Goal: Feedback & Contribution: Submit feedback/report problem

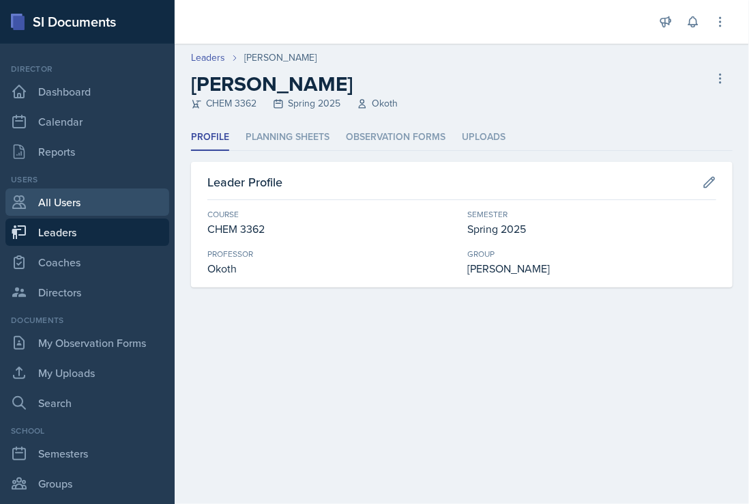
click at [82, 201] on link "All Users" at bounding box center [87, 201] width 164 height 27
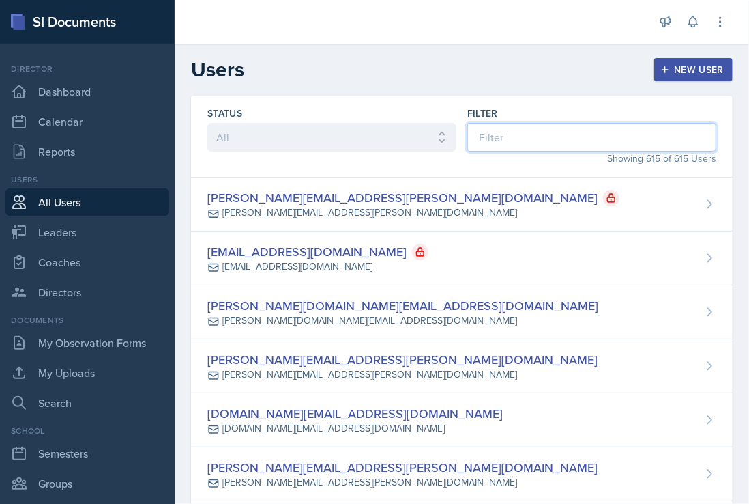
click at [526, 136] on input at bounding box center [592, 137] width 249 height 29
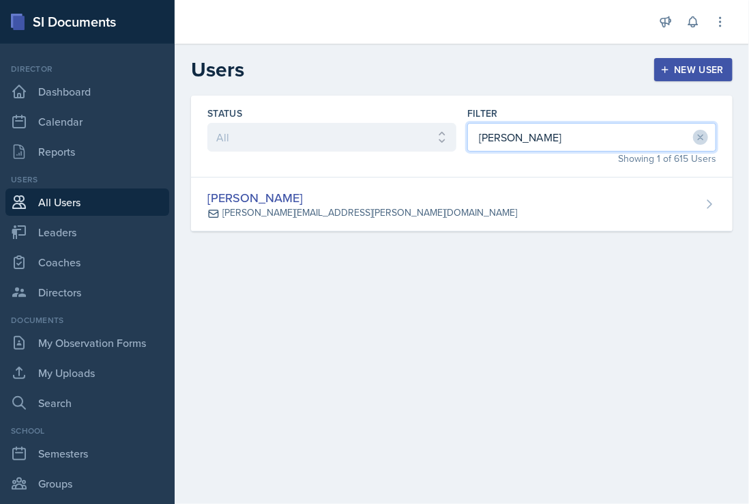
type input "[PERSON_NAME]"
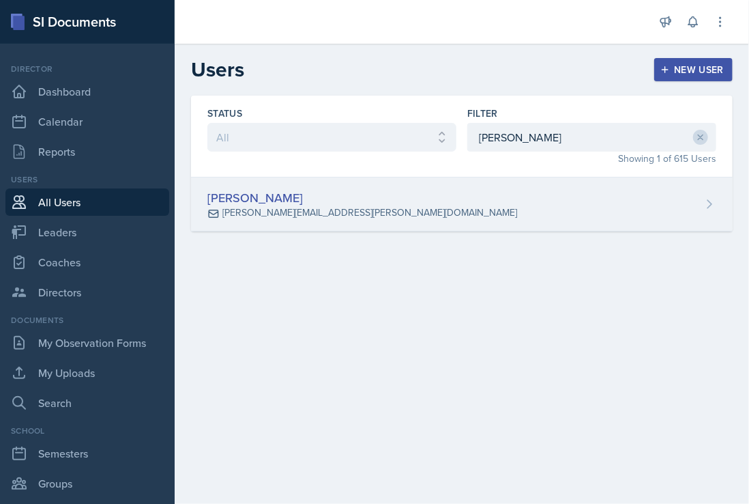
click at [415, 205] on div "[PERSON_NAME] [PERSON_NAME][EMAIL_ADDRESS][PERSON_NAME][DOMAIN_NAME]" at bounding box center [462, 204] width 542 height 54
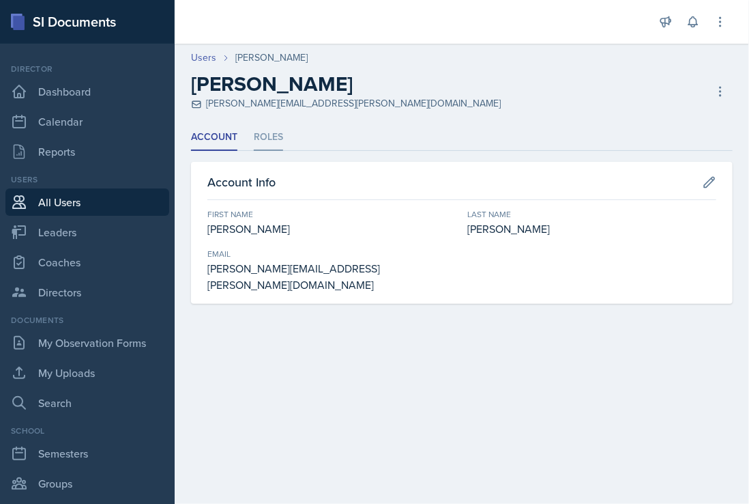
click at [268, 137] on li "Roles" at bounding box center [268, 137] width 29 height 27
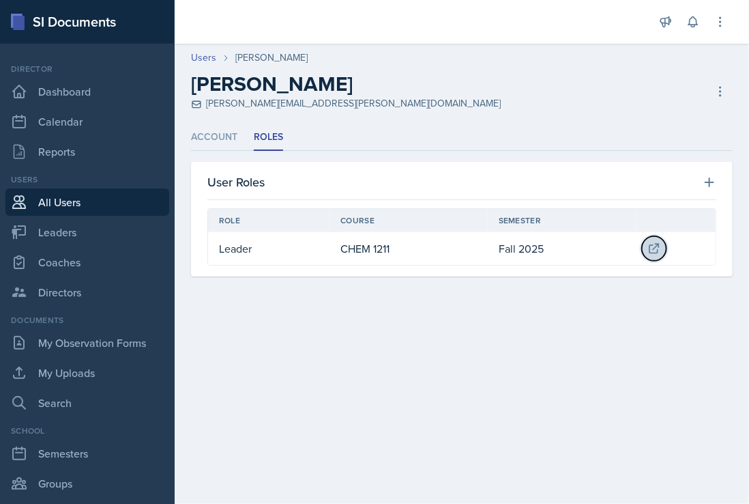
click at [659, 249] on icon at bounding box center [654, 248] width 9 height 9
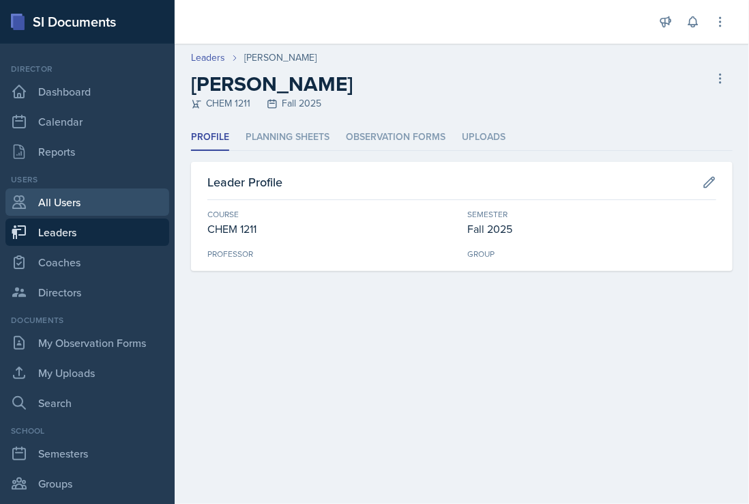
click at [85, 204] on link "All Users" at bounding box center [87, 201] width 164 height 27
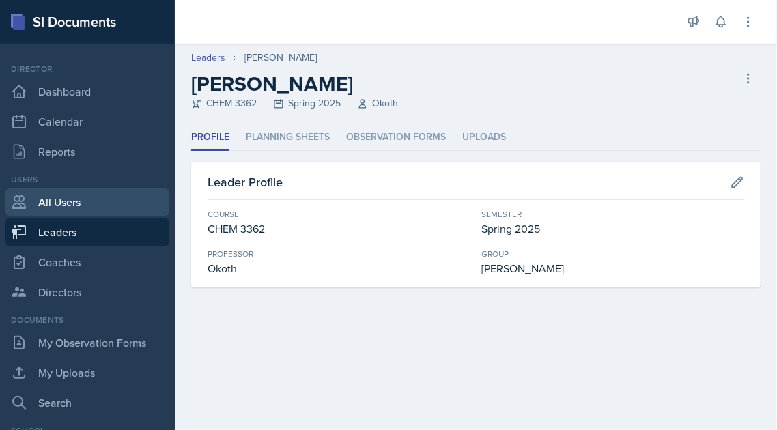
click at [75, 204] on link "All Users" at bounding box center [87, 201] width 164 height 27
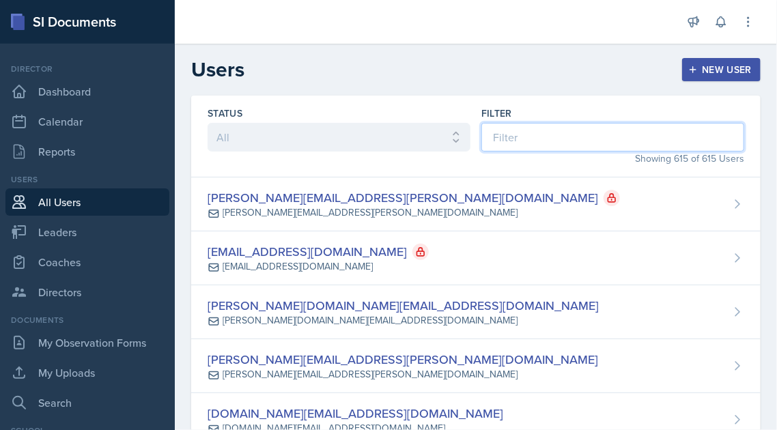
click at [525, 137] on input at bounding box center [612, 137] width 263 height 29
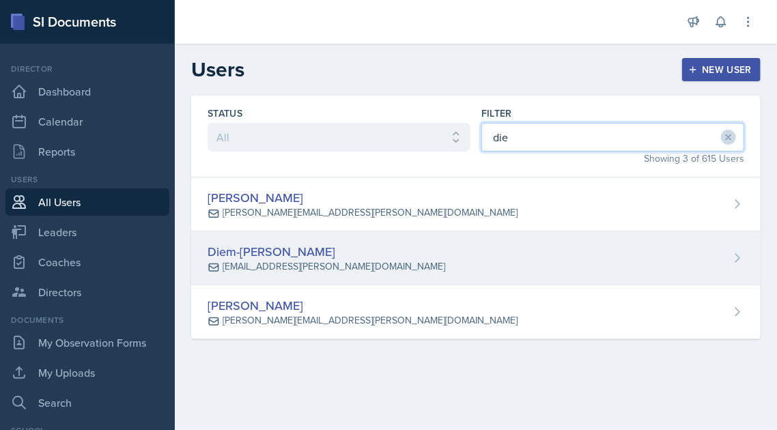
type input "die"
click at [317, 256] on div "Diem-[PERSON_NAME]" at bounding box center [327, 251] width 238 height 18
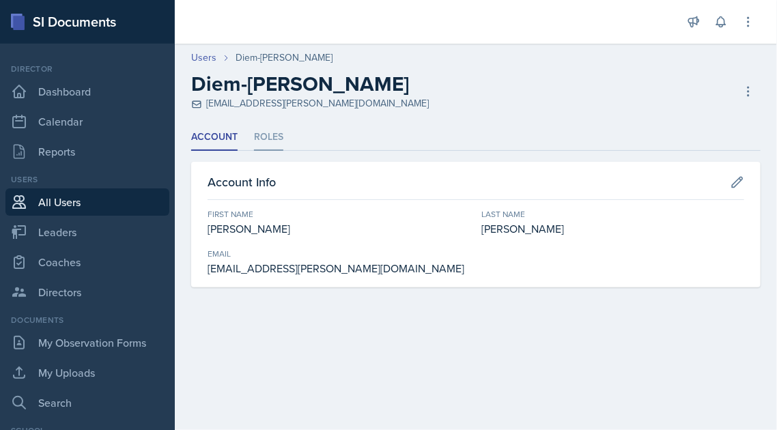
click at [278, 133] on li "Roles" at bounding box center [268, 137] width 29 height 27
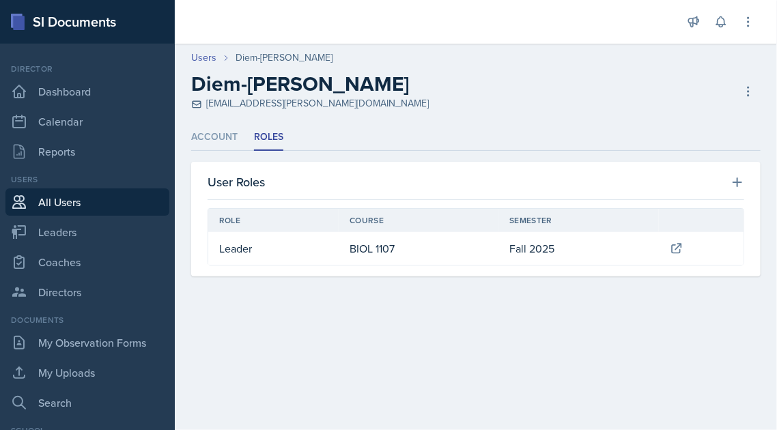
click at [70, 197] on link "All Users" at bounding box center [87, 201] width 164 height 27
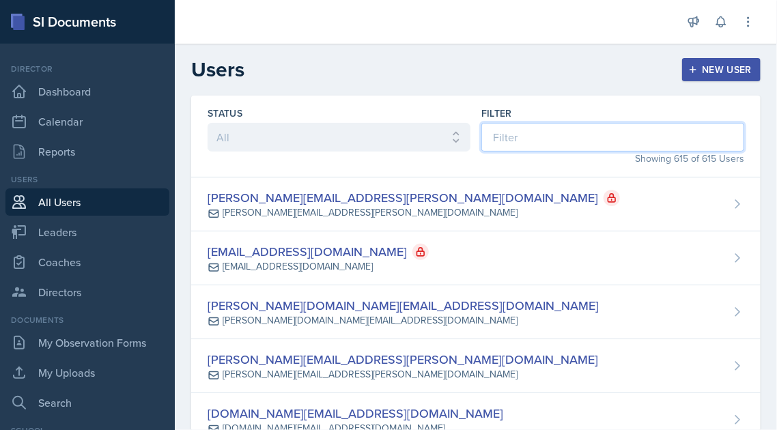
click at [533, 134] on input at bounding box center [612, 137] width 263 height 29
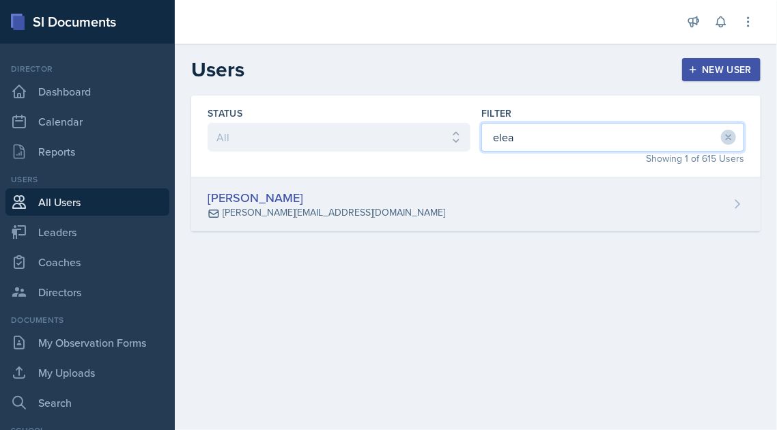
type input "elea"
click at [246, 197] on div "[PERSON_NAME]" at bounding box center [327, 197] width 238 height 18
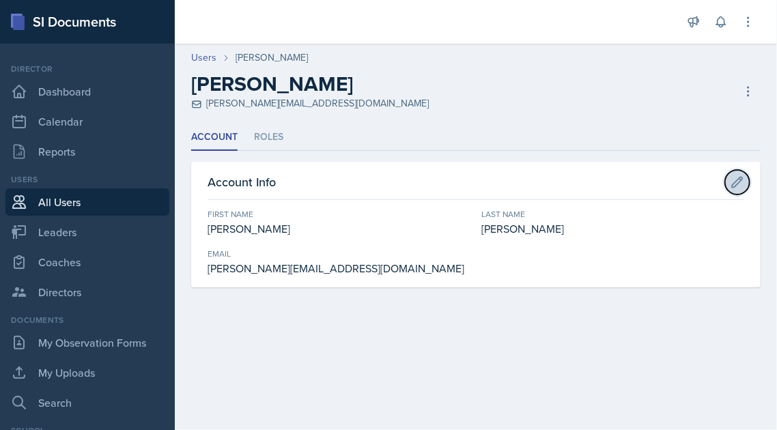
click at [533, 182] on icon at bounding box center [737, 182] width 10 height 10
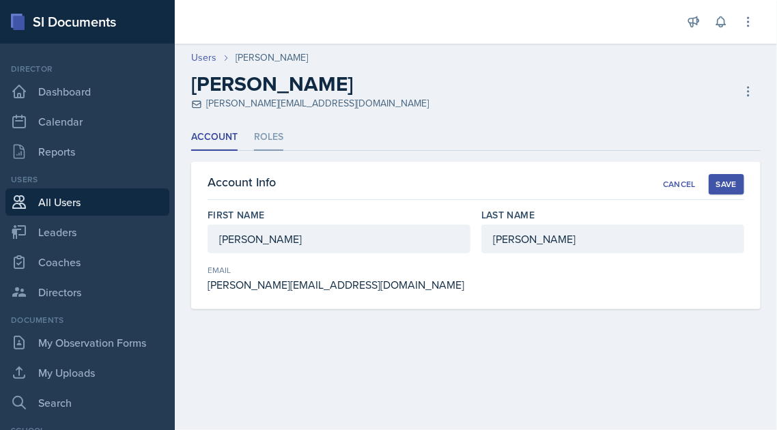
click at [276, 137] on li "Roles" at bounding box center [268, 137] width 29 height 27
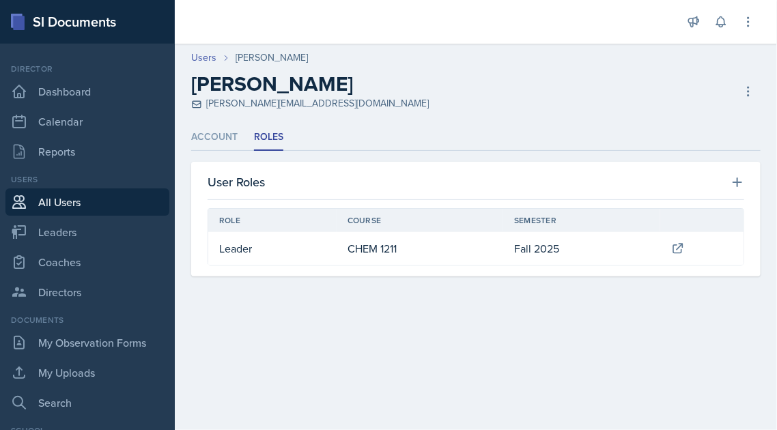
click at [263, 136] on li "Roles" at bounding box center [268, 137] width 29 height 27
click at [224, 133] on li "Account" at bounding box center [214, 137] width 46 height 27
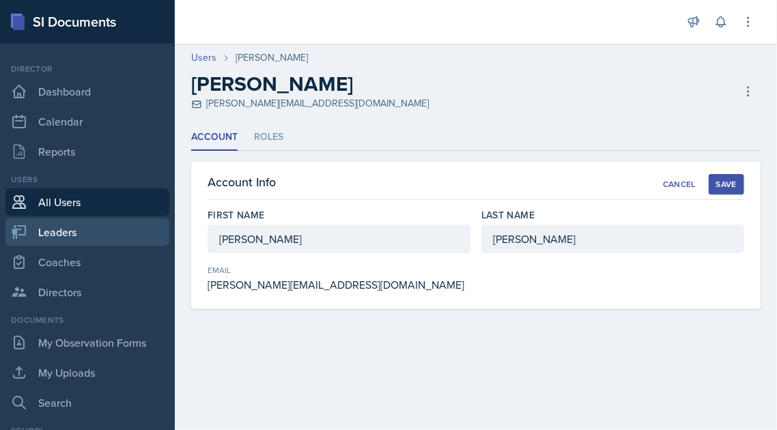
click at [69, 230] on link "Leaders" at bounding box center [87, 231] width 164 height 27
select select "986fdc3e-2246-4ffd-9cb8-78666de4ebed"
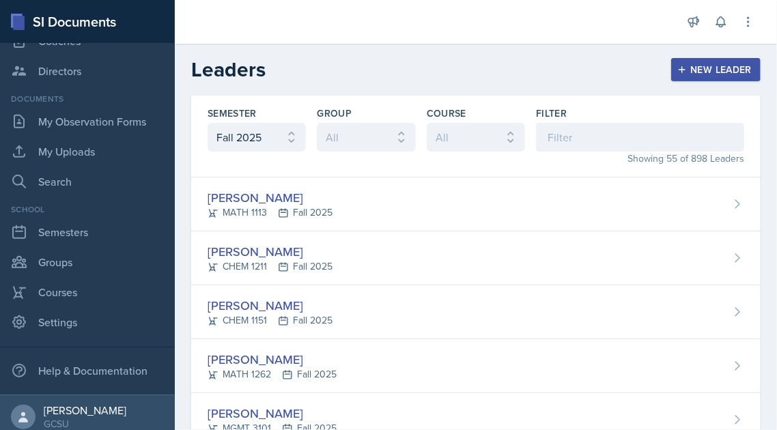
scroll to position [230, 0]
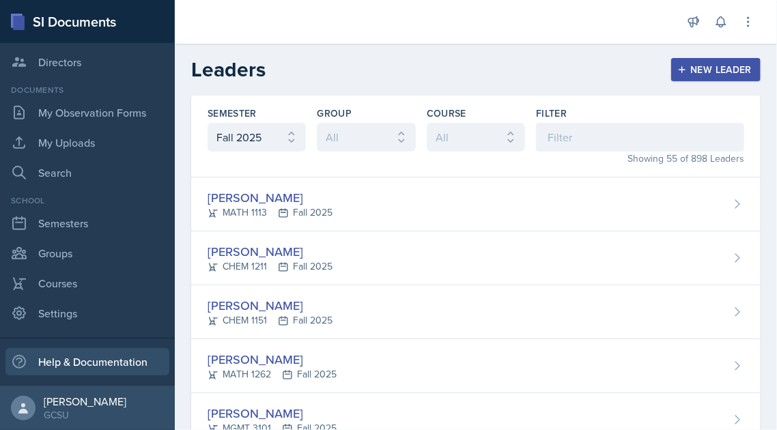
click at [117, 361] on div "Help & Documentation" at bounding box center [87, 361] width 164 height 27
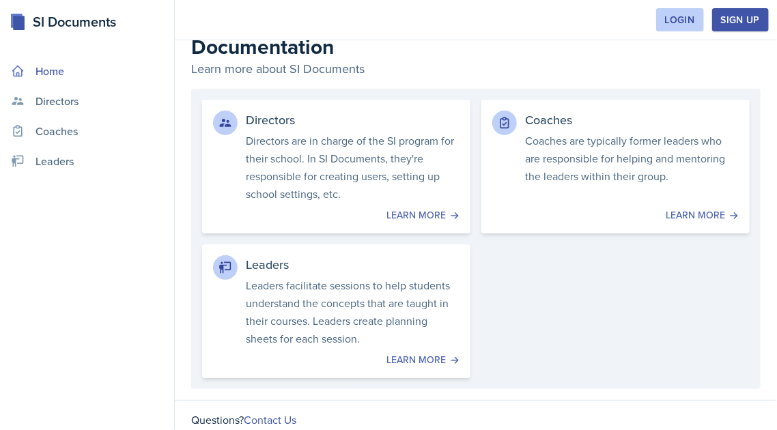
scroll to position [25, 0]
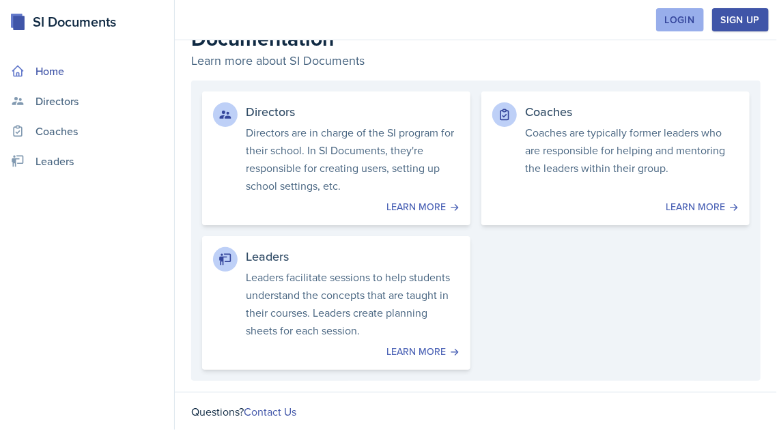
click at [685, 16] on div "Login" at bounding box center [680, 19] width 30 height 11
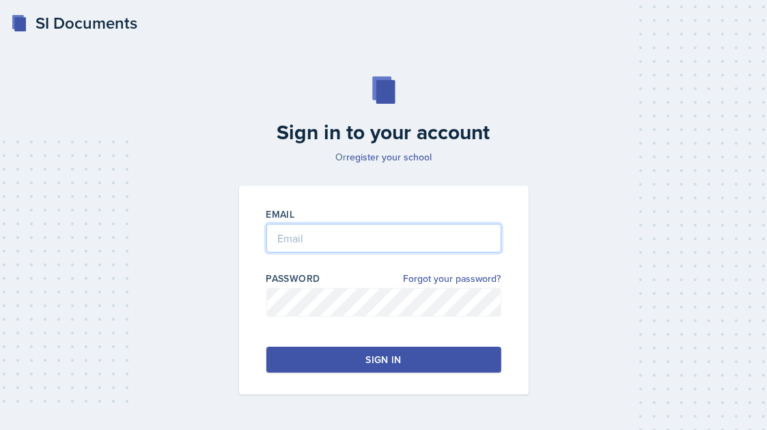
type input "[PERSON_NAME][EMAIL_ADDRESS][PERSON_NAME][DOMAIN_NAME]"
click at [352, 360] on button "Sign in" at bounding box center [383, 360] width 235 height 26
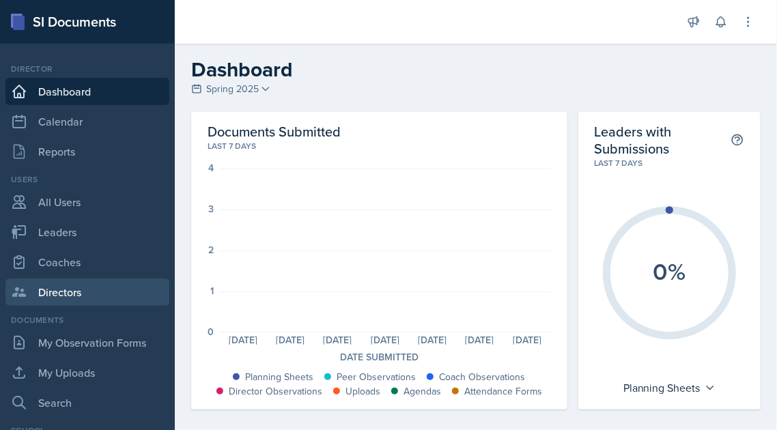
click at [74, 294] on link "Directors" at bounding box center [87, 291] width 164 height 27
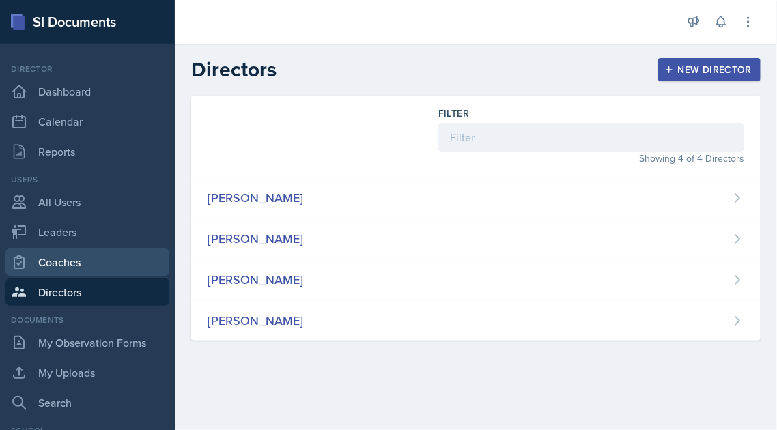
click at [64, 264] on link "Coaches" at bounding box center [87, 261] width 164 height 27
select select "986fdc3e-2246-4ffd-9cb8-78666de4ebed"
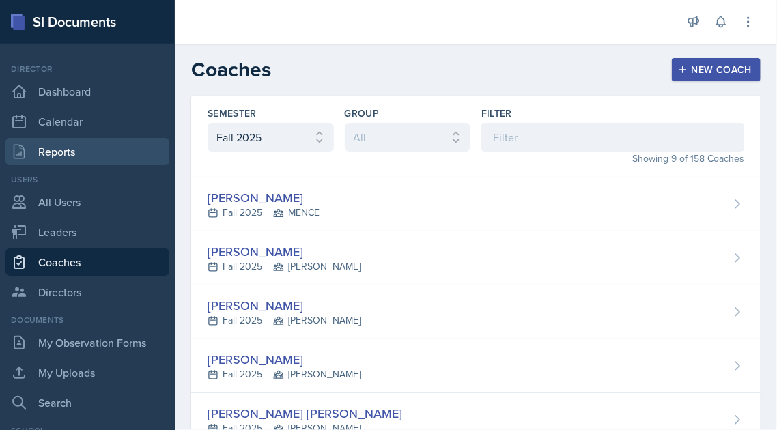
click at [74, 149] on link "Reports" at bounding box center [87, 151] width 164 height 27
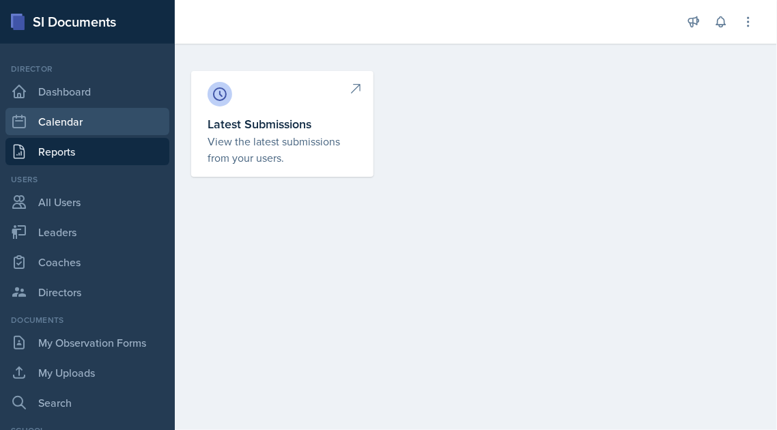
click at [91, 118] on link "Calendar" at bounding box center [87, 121] width 164 height 27
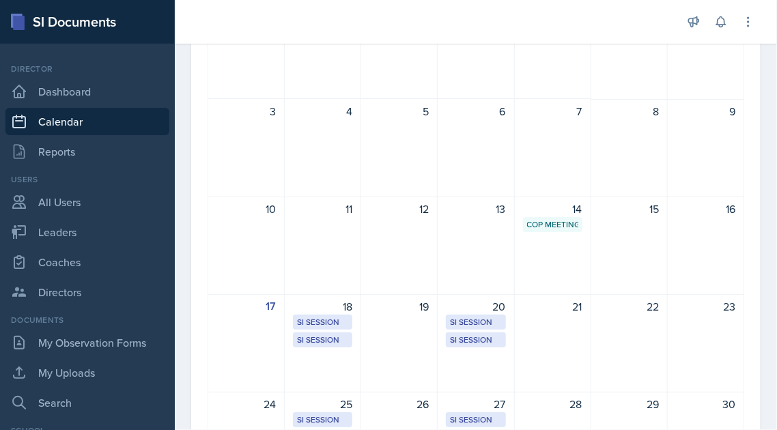
scroll to position [205, 0]
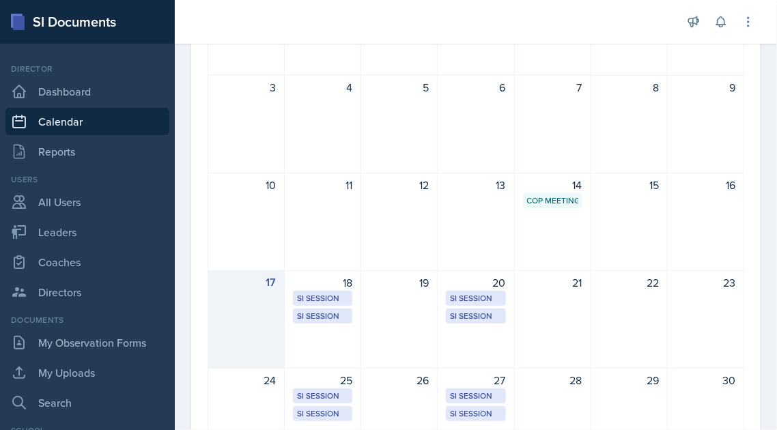
click at [258, 289] on div "17" at bounding box center [245, 282] width 59 height 16
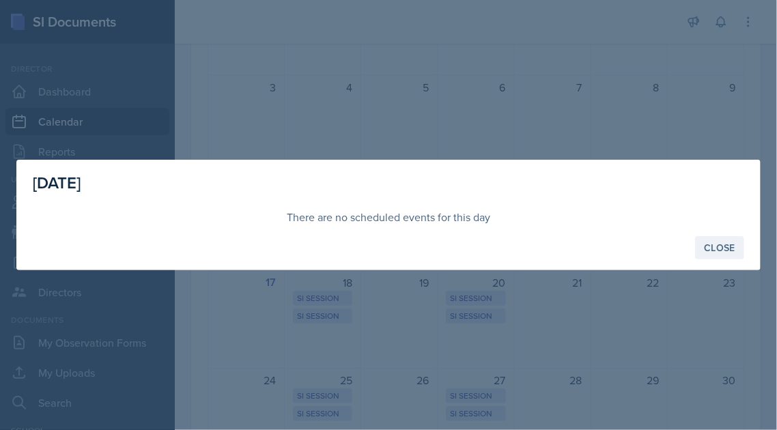
click at [718, 242] on div "Close" at bounding box center [719, 247] width 31 height 11
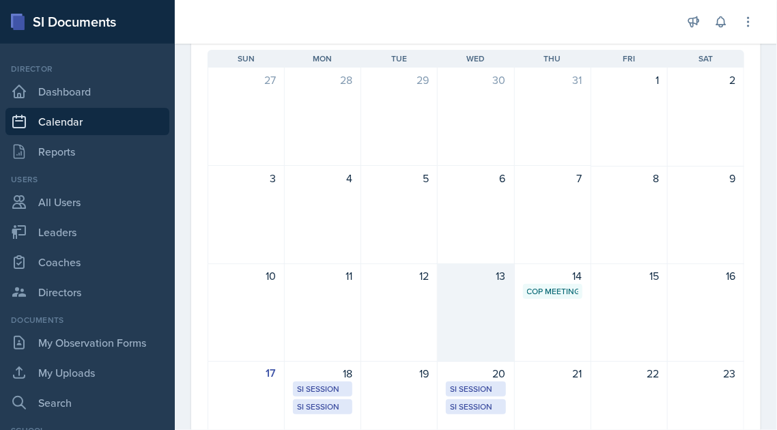
scroll to position [0, 0]
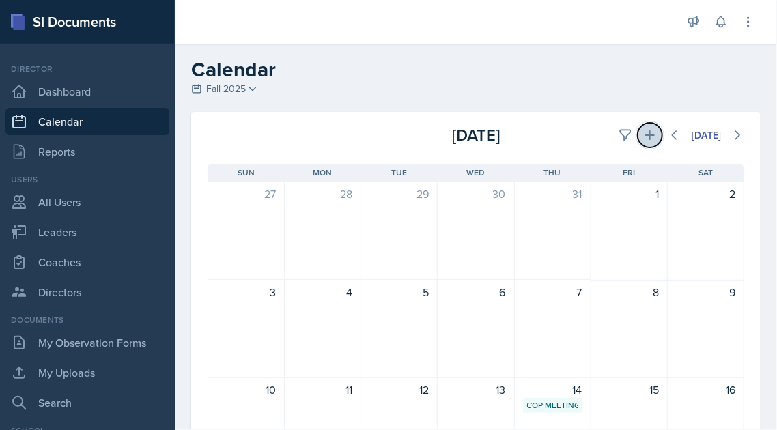
click at [645, 130] on icon at bounding box center [650, 135] width 10 height 10
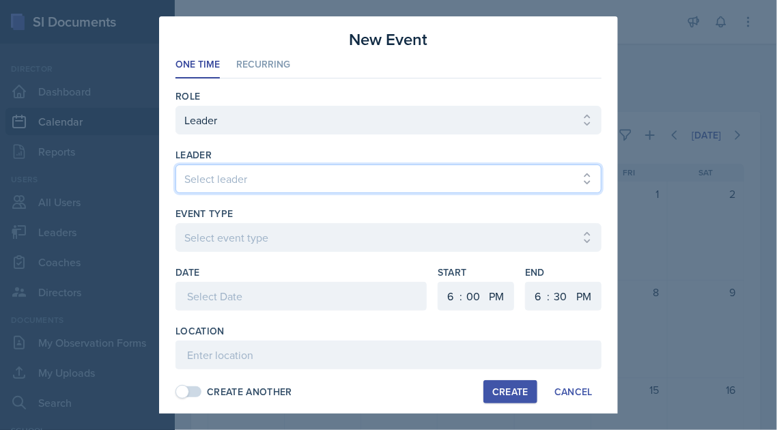
click at [257, 180] on select "Select leader Abigail Bosse Joseph Abigail Todd Alexis Overton Amanda Truong Am…" at bounding box center [388, 179] width 426 height 29
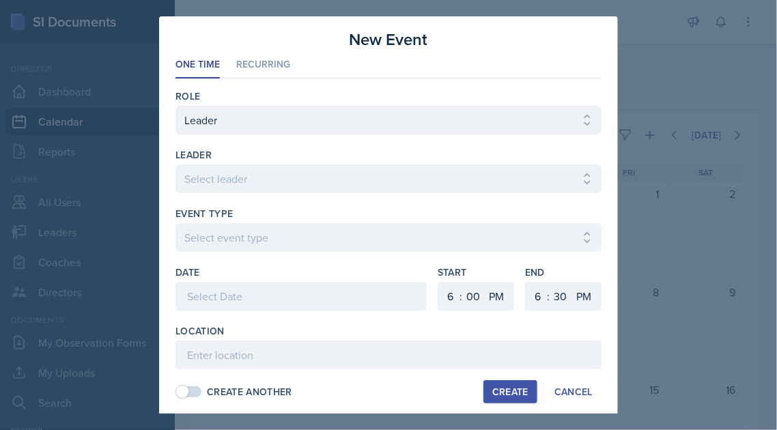
click at [497, 148] on div "leader" at bounding box center [388, 155] width 426 height 14
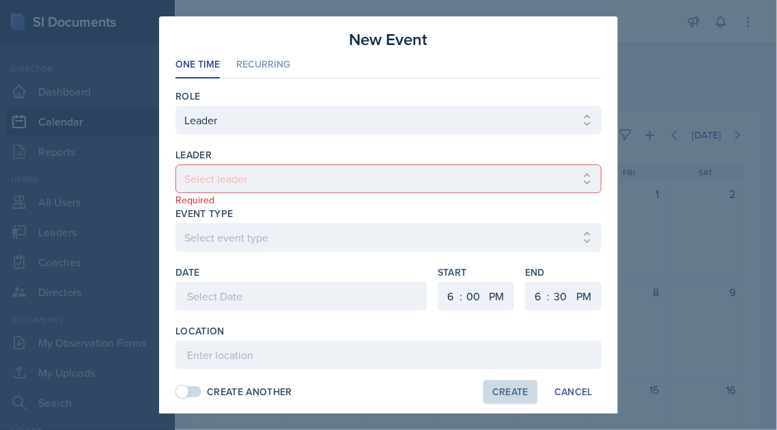
click at [320, 294] on div at bounding box center [300, 296] width 251 height 29
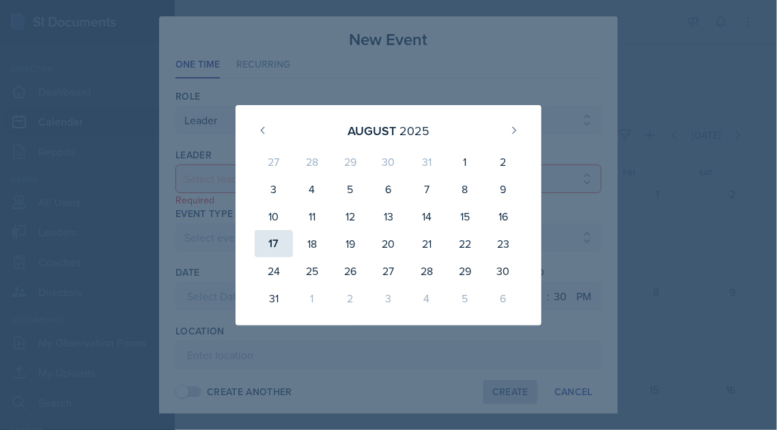
click at [276, 242] on div "17" at bounding box center [274, 243] width 38 height 27
type input "August 17th, 2025"
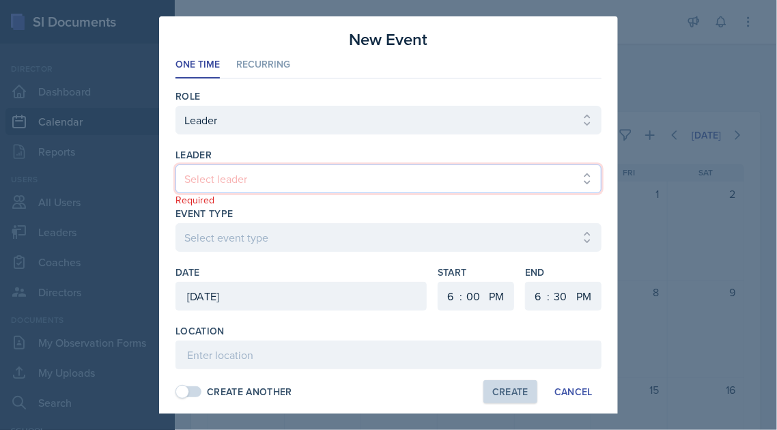
click at [576, 181] on select "Select leader Abigail Bosse Joseph Abigail Todd Alexis Overton Amanda Truong Am…" at bounding box center [388, 179] width 426 height 29
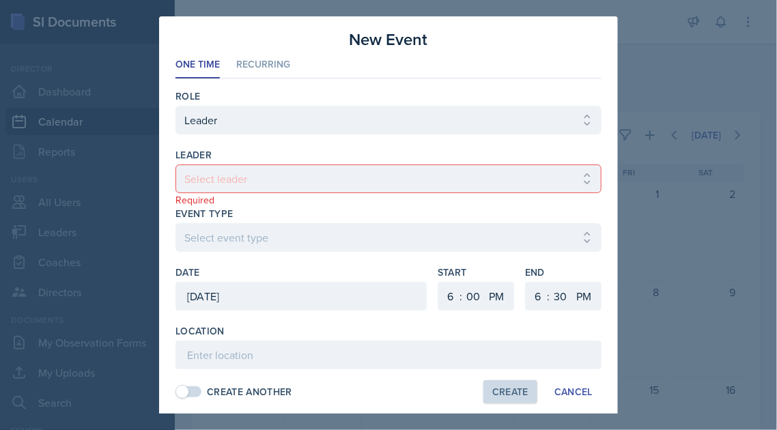
click at [584, 141] on div at bounding box center [388, 141] width 426 height 14
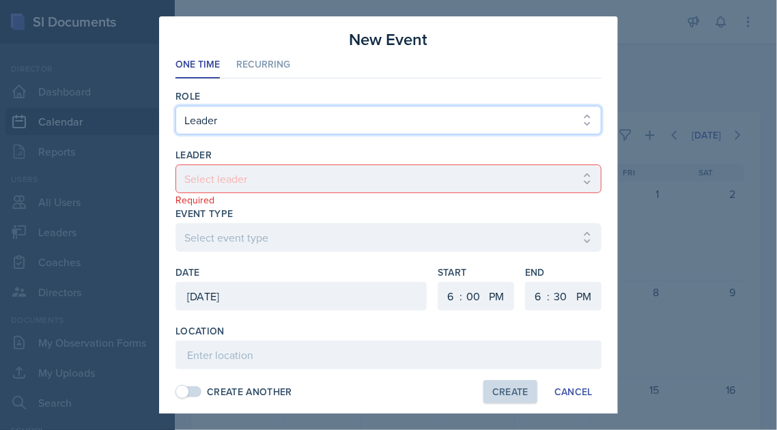
click at [581, 113] on select "Select Role Leader Coach Director" at bounding box center [388, 120] width 426 height 29
select select "3"
click at [175, 106] on select "Select Role Leader Coach Director" at bounding box center [388, 120] width 426 height 29
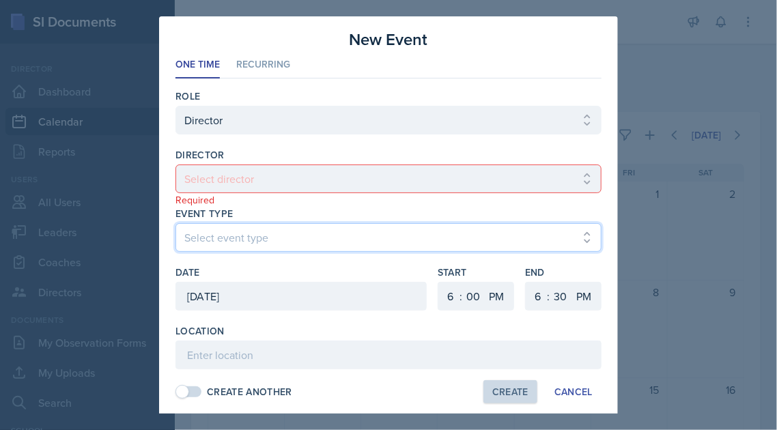
click at [238, 239] on select "Select event type" at bounding box center [388, 237] width 426 height 29
click at [576, 231] on select "Select event type" at bounding box center [388, 237] width 426 height 29
click at [579, 238] on select "Select event type" at bounding box center [388, 237] width 426 height 29
click at [575, 235] on select "Select event type" at bounding box center [388, 237] width 426 height 29
click at [210, 234] on select "Select event type" at bounding box center [388, 237] width 426 height 29
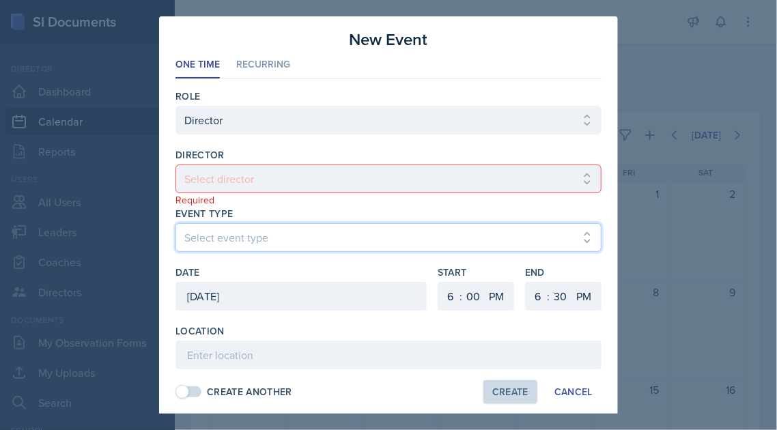
click at [210, 234] on select "Select event type" at bounding box center [388, 237] width 426 height 29
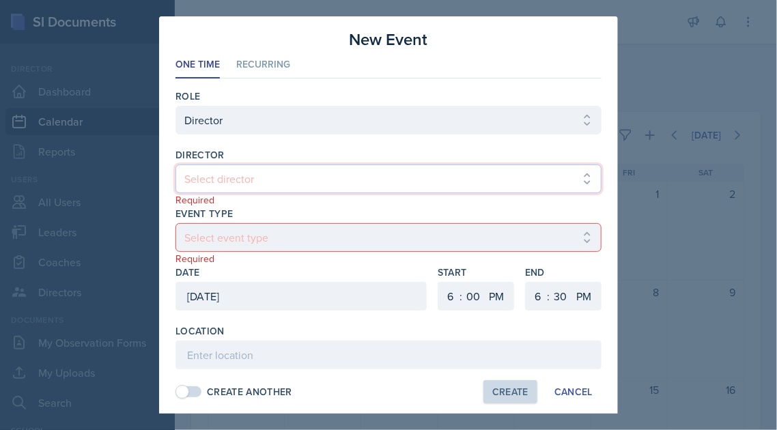
click at [245, 172] on select "Select director Abby Dugger Brian Minter Jeanne Haslam Kensie Poor" at bounding box center [388, 179] width 426 height 29
select select "973049a6-8793-47b4-85b0-3cdd9ed1aec0"
click at [175, 165] on select "Select director Abby Dugger Brian Minter Jeanne Haslam Kensie Poor" at bounding box center [388, 179] width 426 height 29
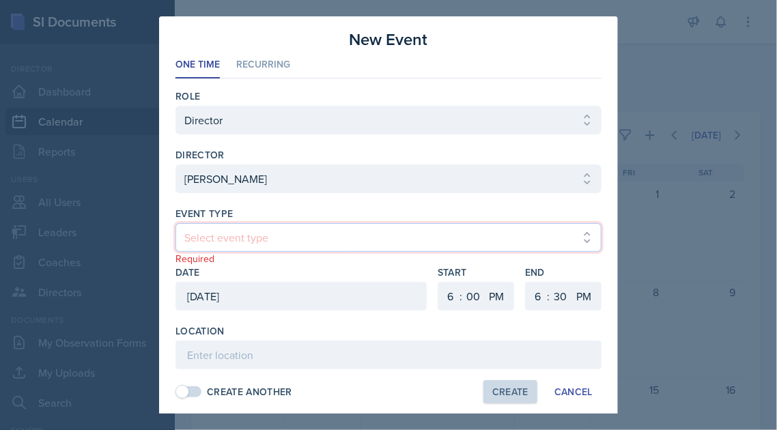
click at [572, 235] on select "Select event type" at bounding box center [388, 237] width 426 height 29
click at [575, 231] on select "Select event type" at bounding box center [388, 237] width 426 height 29
click at [210, 238] on select "Select event type" at bounding box center [388, 237] width 426 height 29
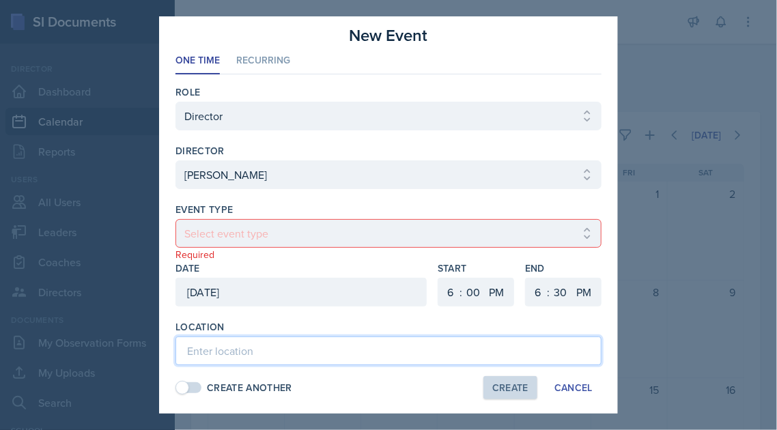
click at [234, 348] on input at bounding box center [388, 351] width 426 height 29
type input "the LC"
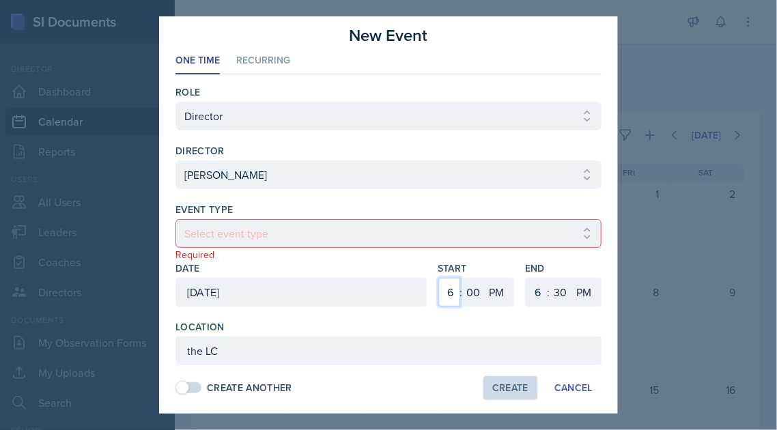
click at [438, 290] on select "1 2 3 4 5 6 7 8 9 10 11 12" at bounding box center [449, 292] width 22 height 29
select select "2"
click at [438, 278] on select "1 2 3 4 5 6 7 8 9 10 11 12" at bounding box center [449, 292] width 22 height 29
click at [547, 288] on div ":" at bounding box center [548, 292] width 3 height 16
click at [571, 291] on select "AM PM" at bounding box center [584, 292] width 27 height 29
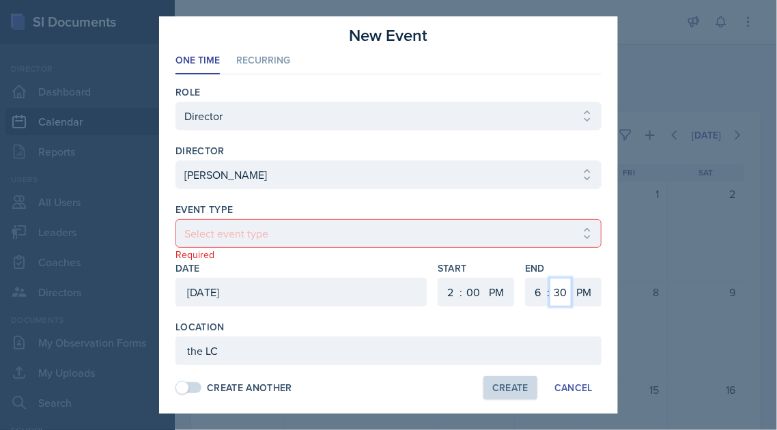
click at [549, 289] on select "00 05 10 15 20 25 30 35 40 45 50 55" at bounding box center [560, 292] width 22 height 29
click at [527, 291] on select "1 2 3 4 5 6 7 8 9 10 11 12" at bounding box center [537, 292] width 22 height 29
select select "4"
click at [526, 278] on select "1 2 3 4 5 6 7 8 9 10 11 12" at bounding box center [537, 292] width 22 height 29
click at [554, 294] on select "00 05 10 15 20 25 30 35 40 45 50 55" at bounding box center [560, 292] width 22 height 29
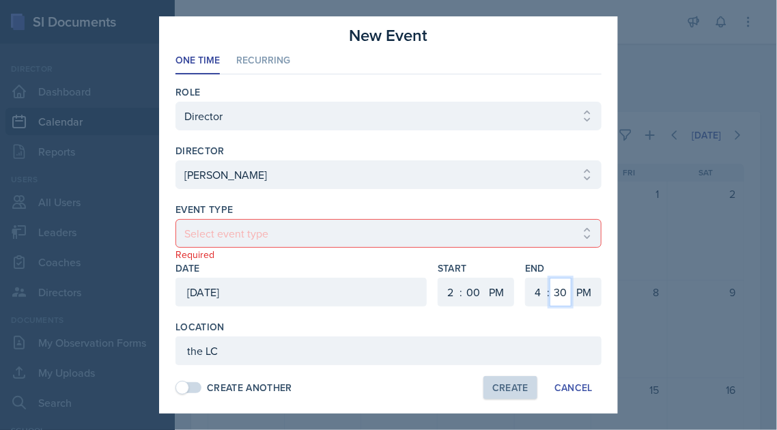
select select "0"
click at [549, 278] on select "00 05 10 15 20 25 30 35 40 45 50 55" at bounding box center [560, 292] width 22 height 29
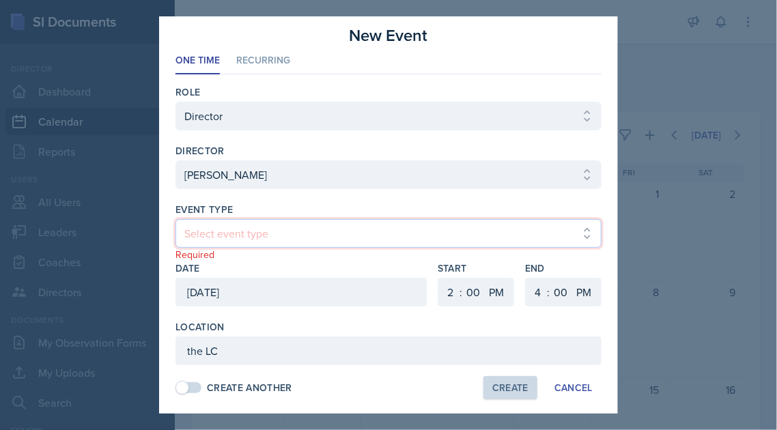
click at [326, 237] on select "Select event type" at bounding box center [388, 233] width 426 height 29
click at [259, 231] on select "Select event type" at bounding box center [388, 233] width 426 height 29
click at [246, 224] on select "Select event type" at bounding box center [388, 233] width 426 height 29
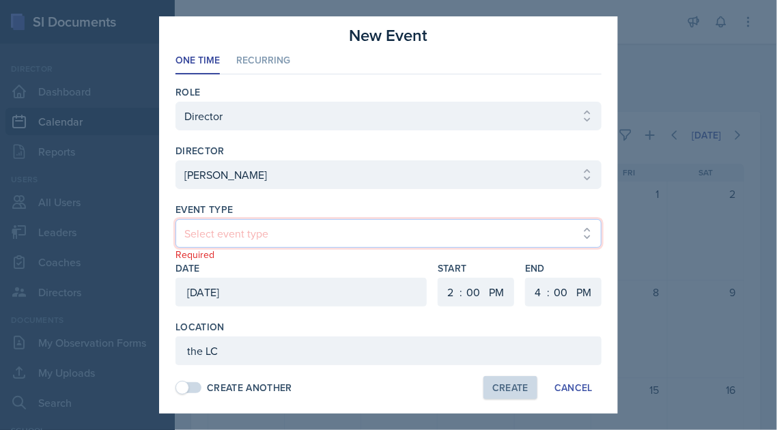
click at [246, 224] on select "Select event type" at bounding box center [388, 233] width 426 height 29
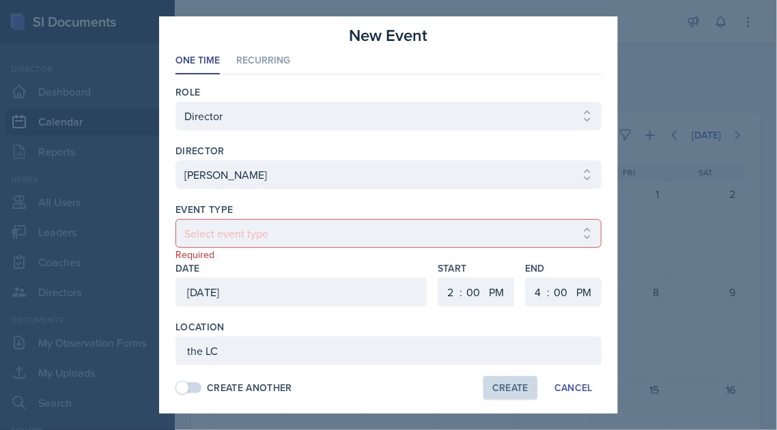
click at [184, 383] on span at bounding box center [182, 388] width 14 height 14
click at [204, 386] on div "Create Another" at bounding box center [233, 388] width 117 height 14
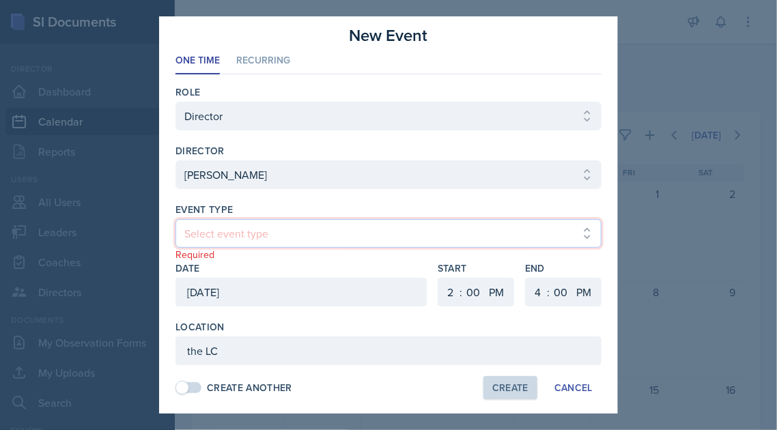
click at [263, 223] on select "Select event type" at bounding box center [388, 233] width 426 height 29
click at [576, 229] on select "Select event type" at bounding box center [388, 233] width 426 height 29
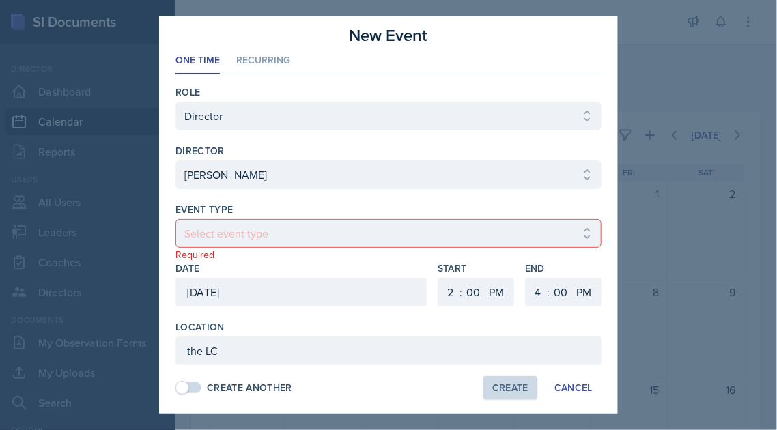
click at [745, 85] on div at bounding box center [388, 215] width 777 height 430
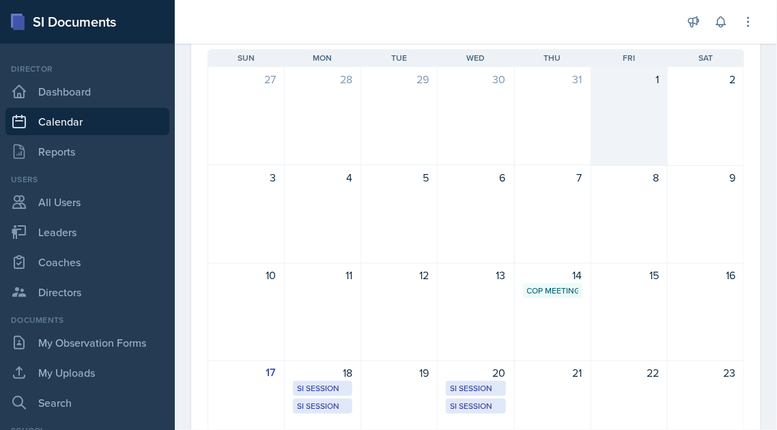
scroll to position [0, 0]
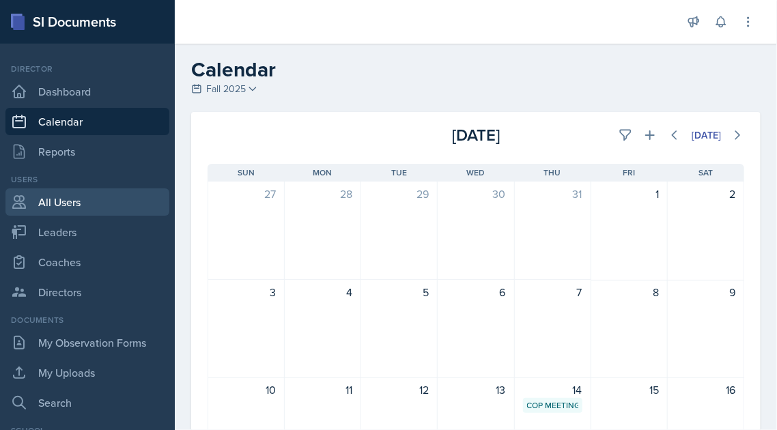
click at [70, 201] on link "All Users" at bounding box center [87, 201] width 164 height 27
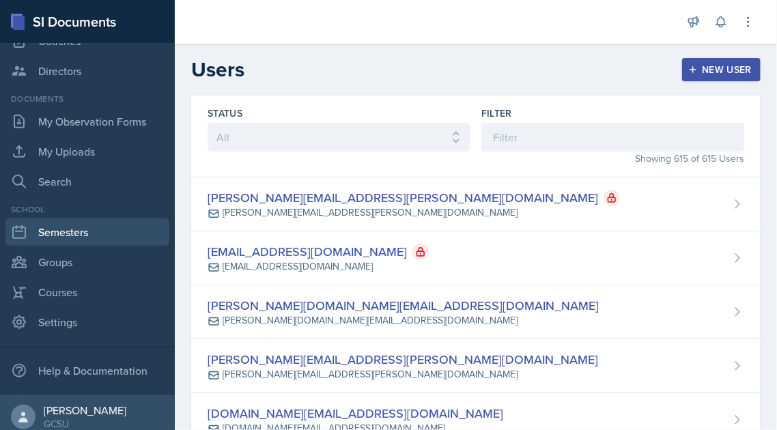
scroll to position [230, 0]
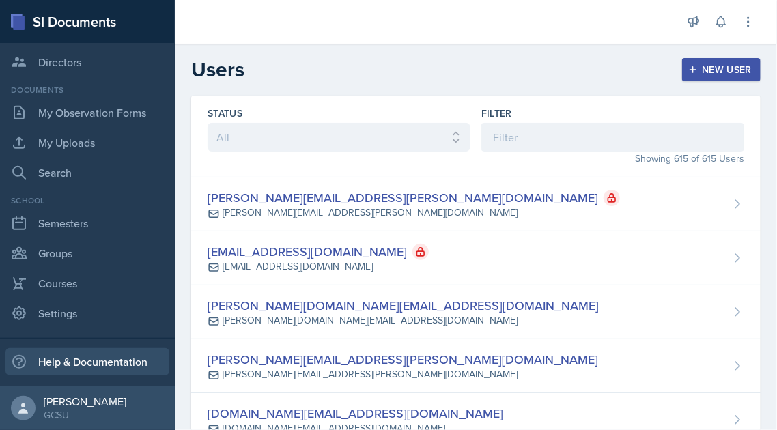
click at [97, 352] on div "Help & Documentation" at bounding box center [87, 361] width 164 height 27
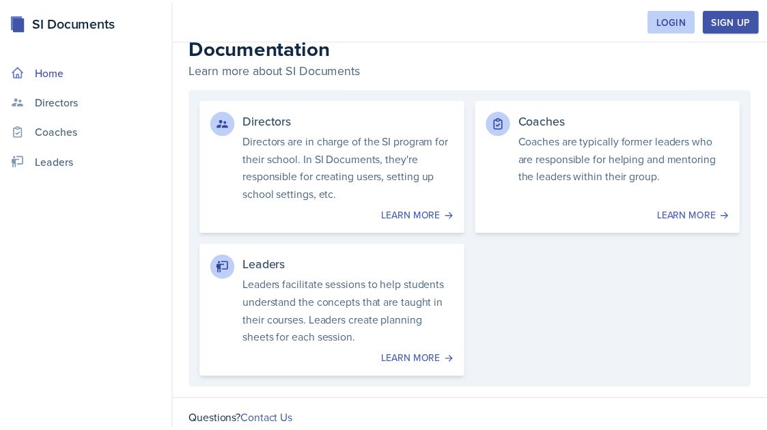
scroll to position [25, 0]
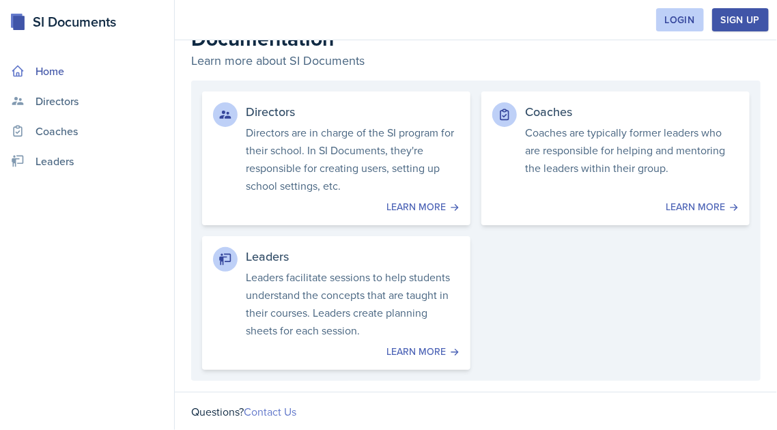
click at [273, 413] on link "Contact Us" at bounding box center [270, 411] width 53 height 15
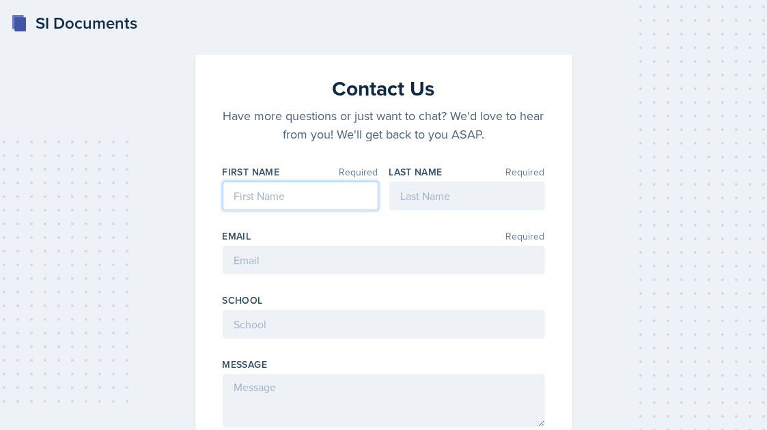
click at [277, 202] on input at bounding box center [301, 196] width 156 height 29
type input "Jeanne"
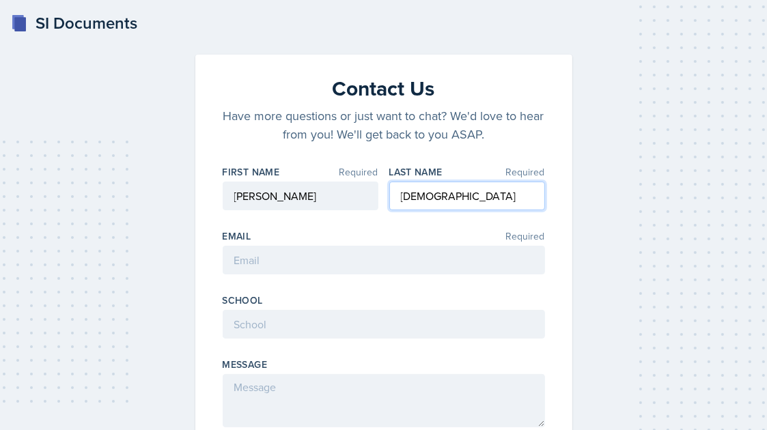
type input "Haslam"
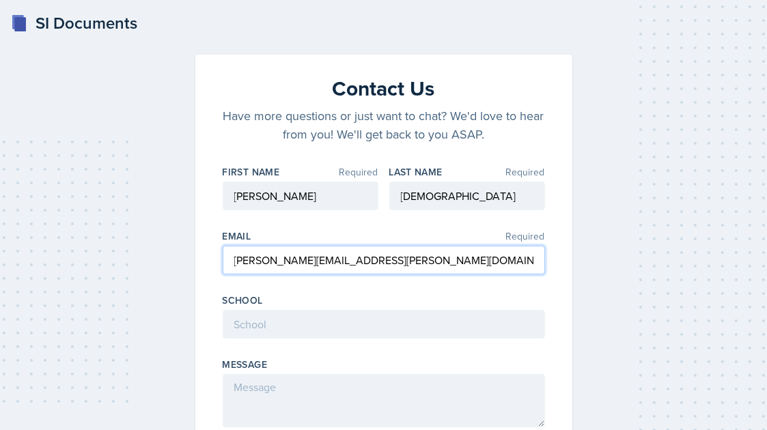
type input "[PERSON_NAME][EMAIL_ADDRESS][PERSON_NAME][DOMAIN_NAME]"
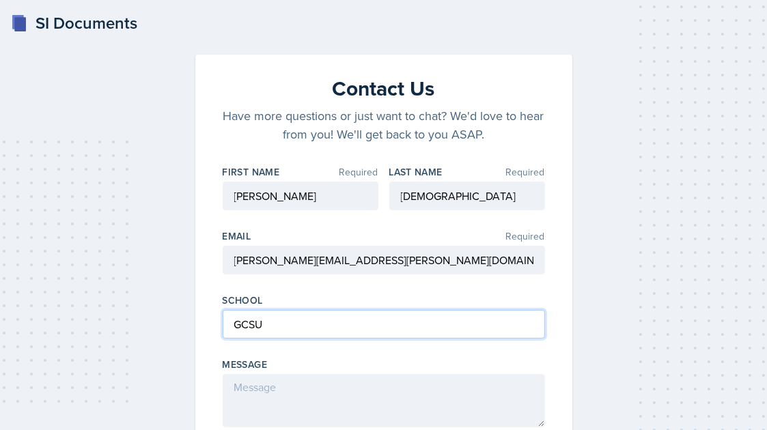
type input "GCSU"
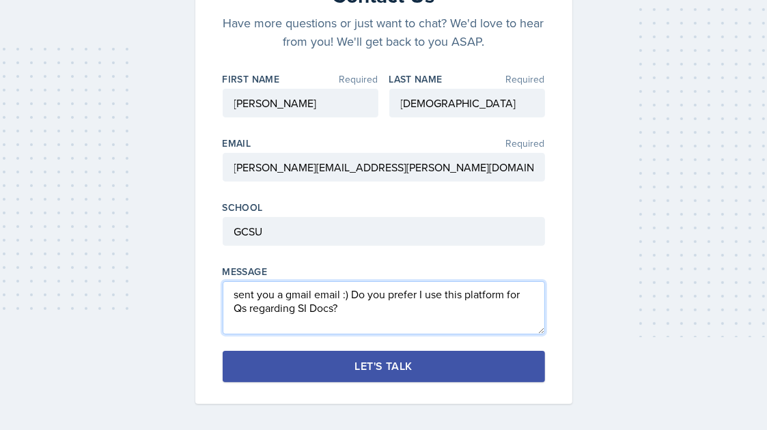
scroll to position [98, 0]
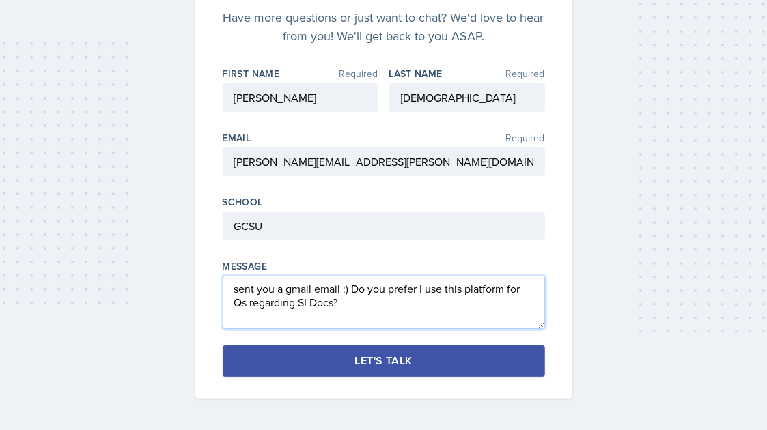
type textarea "sent you a gmail email :) Do you prefer I use this platform for Qs regarding SI…"
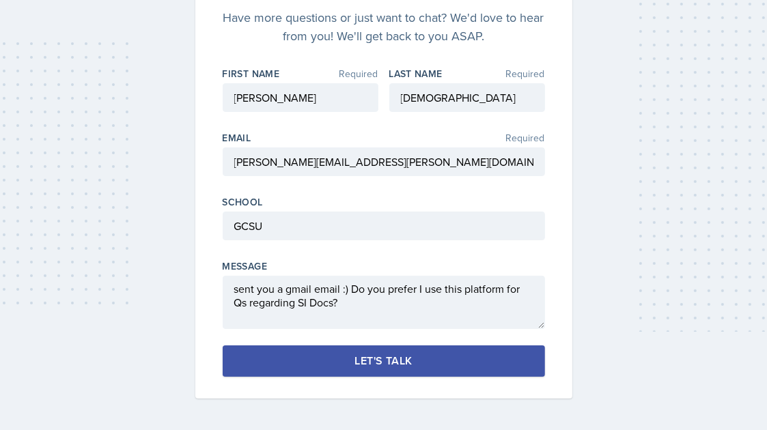
click at [409, 358] on div "Let's Talk" at bounding box center [383, 361] width 57 height 14
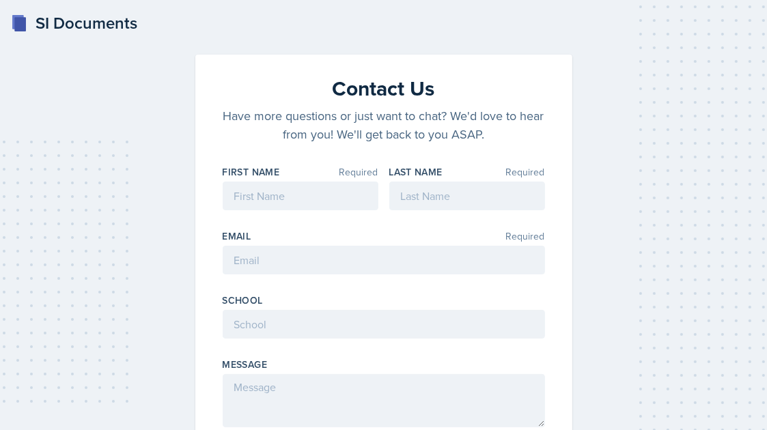
scroll to position [0, 0]
